Goal: Information Seeking & Learning: Learn about a topic

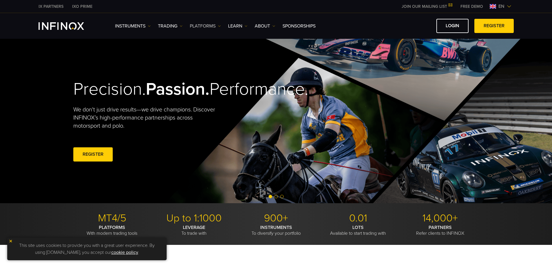
click at [204, 26] on link "PLATFORMS" at bounding box center [205, 26] width 31 height 7
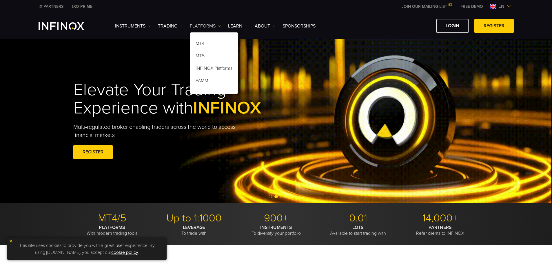
click at [135, 24] on link "Instruments" at bounding box center [133, 26] width 36 height 7
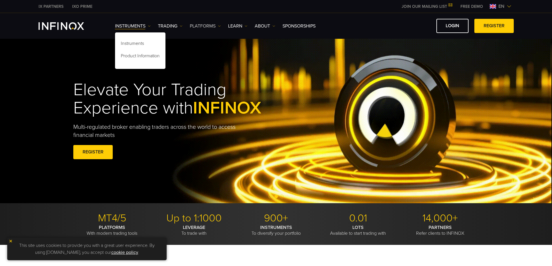
click at [206, 23] on link "PLATFORMS" at bounding box center [205, 26] width 31 height 7
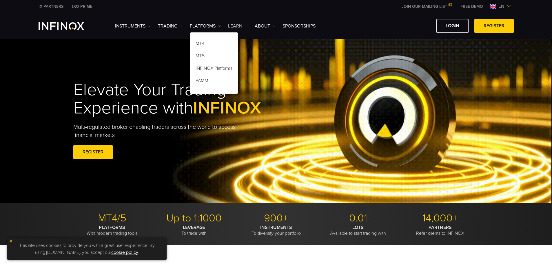
click at [242, 23] on link "Learn" at bounding box center [237, 26] width 19 height 7
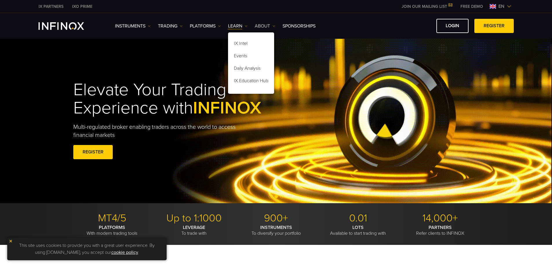
click at [265, 23] on link "ABOUT" at bounding box center [265, 26] width 21 height 7
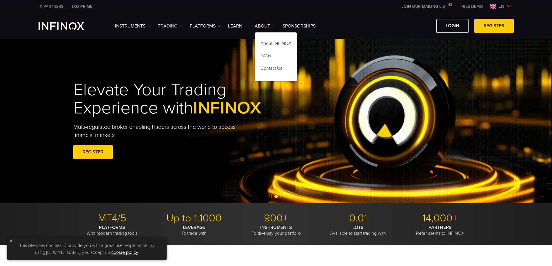
click at [175, 26] on link "TRADING" at bounding box center [170, 26] width 25 height 7
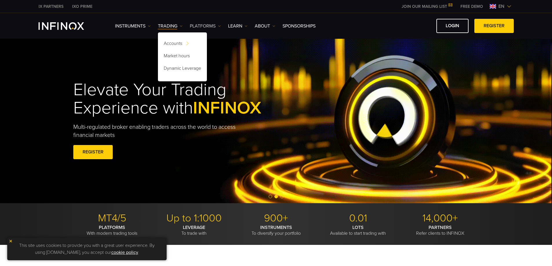
click at [214, 25] on link "PLATFORMS" at bounding box center [205, 26] width 31 height 7
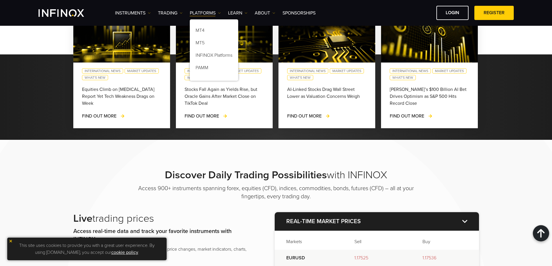
scroll to position [464, 0]
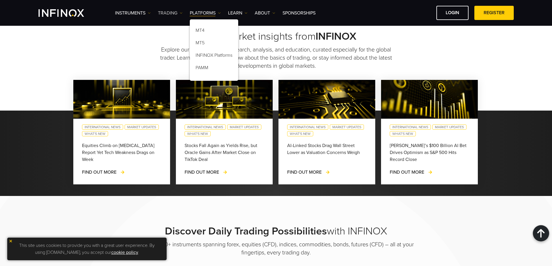
click at [171, 12] on link "TRADING" at bounding box center [170, 13] width 25 height 7
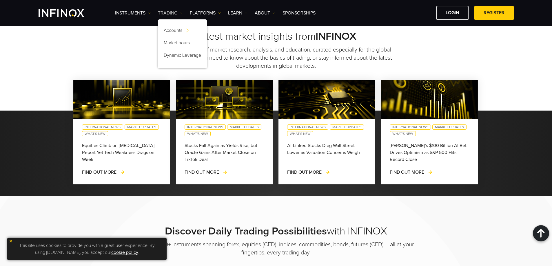
scroll to position [0, 0]
click at [239, 12] on link "Learn" at bounding box center [237, 13] width 19 height 7
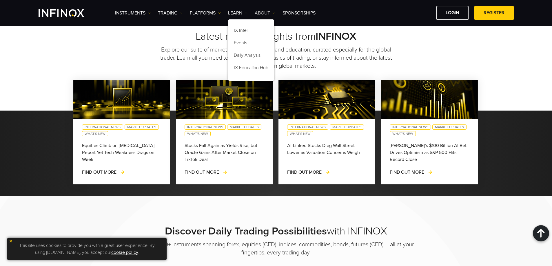
click at [266, 13] on link "ABOUT" at bounding box center [265, 13] width 21 height 7
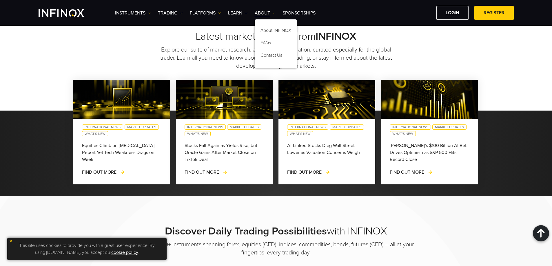
click at [293, 8] on div "Instruments Instruments Product Information TRADING Accounts" at bounding box center [314, 13] width 399 height 14
